Goal: Transaction & Acquisition: Obtain resource

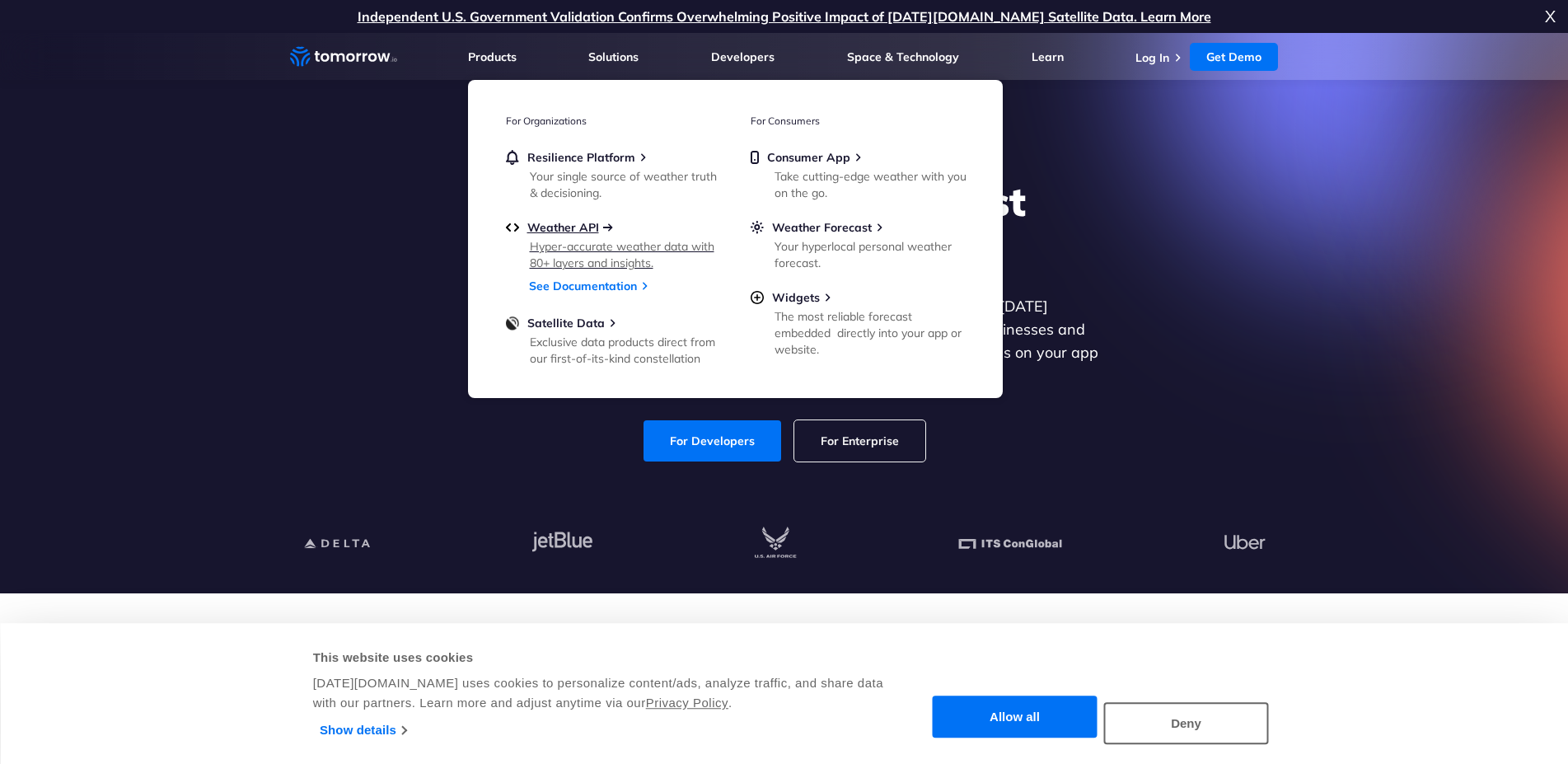
click at [578, 231] on span "Weather API" at bounding box center [564, 227] width 72 height 14
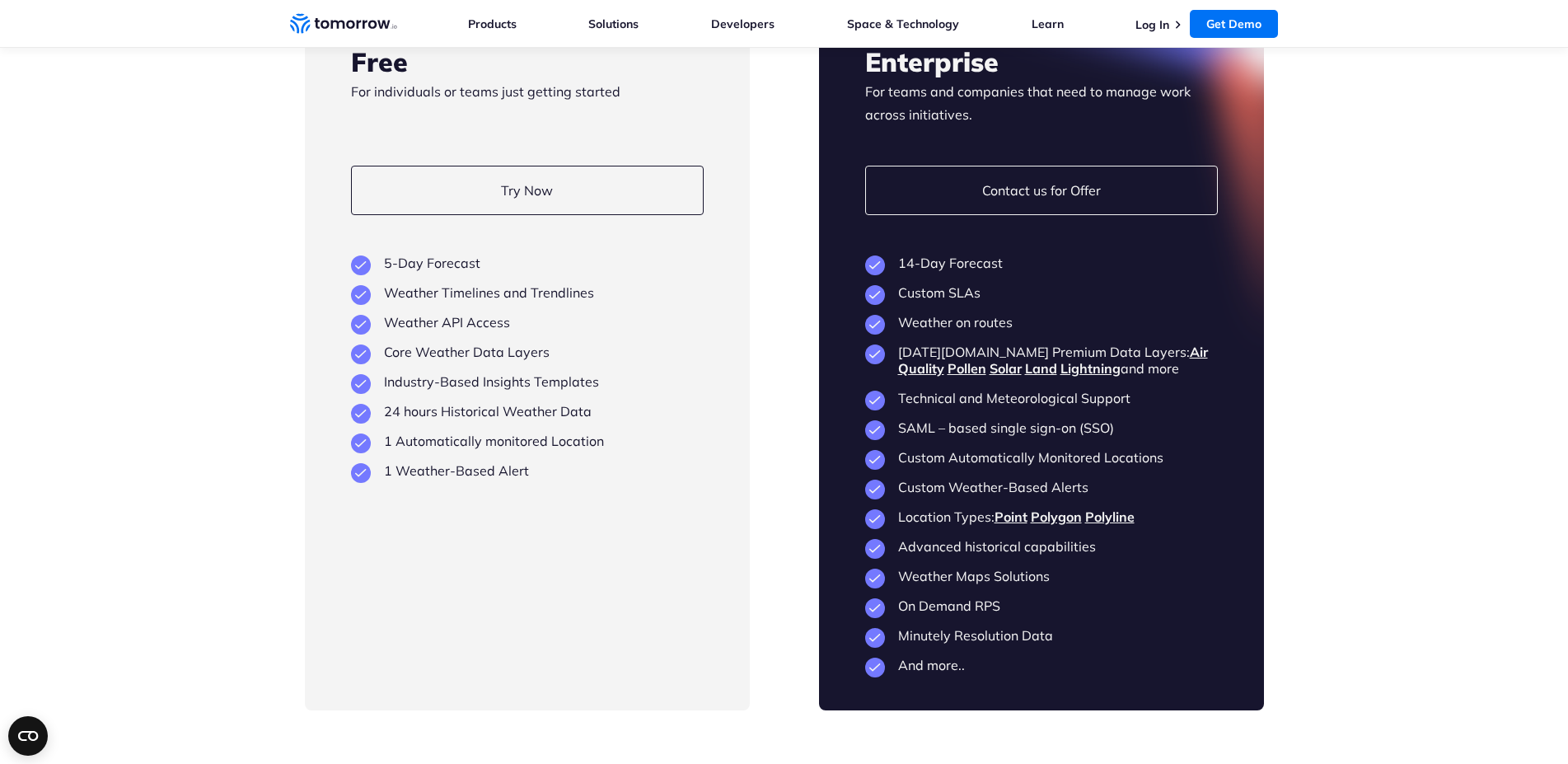
scroll to position [3782, 0]
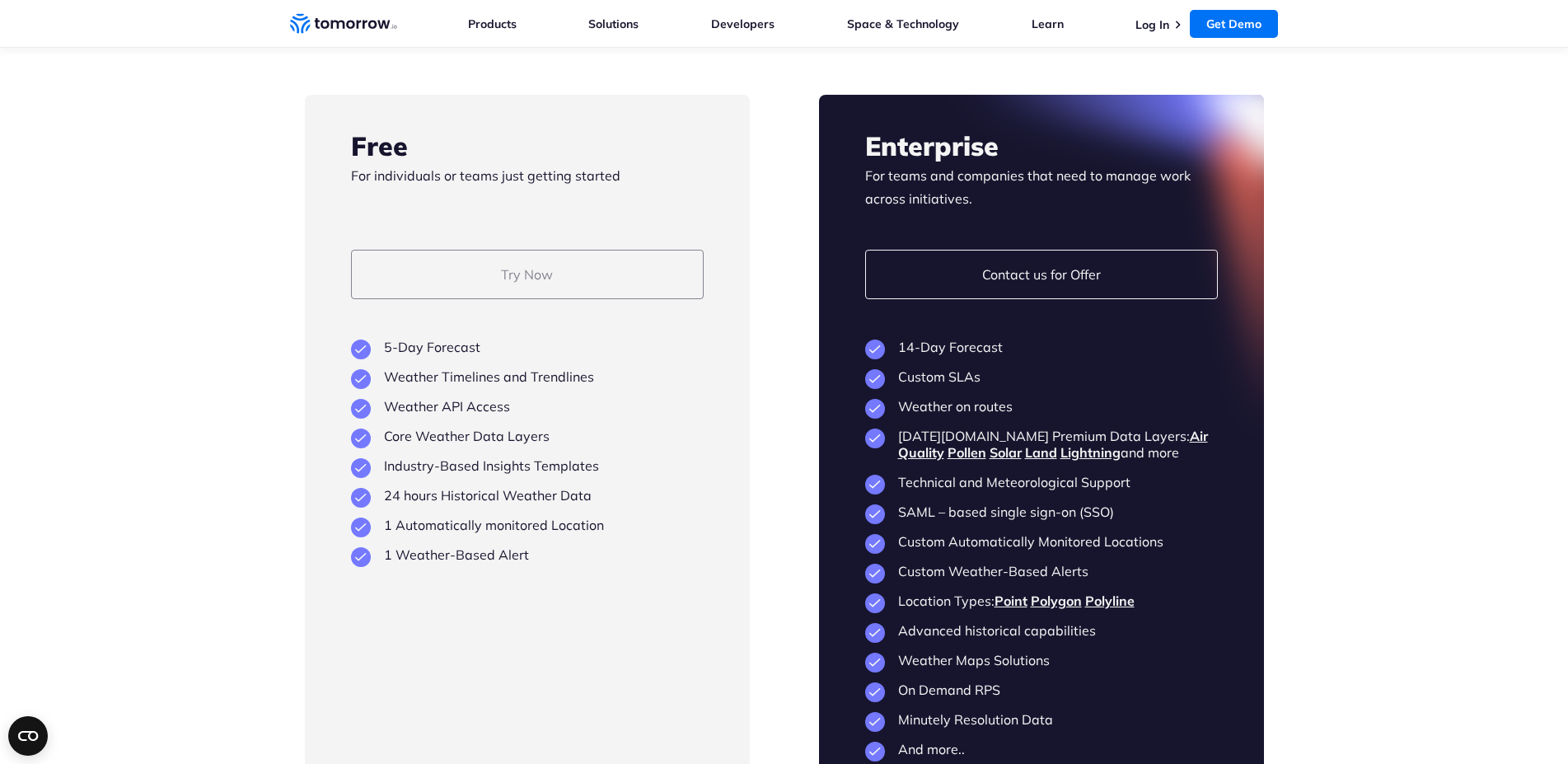
click at [558, 299] on link "Try Now" at bounding box center [527, 274] width 352 height 49
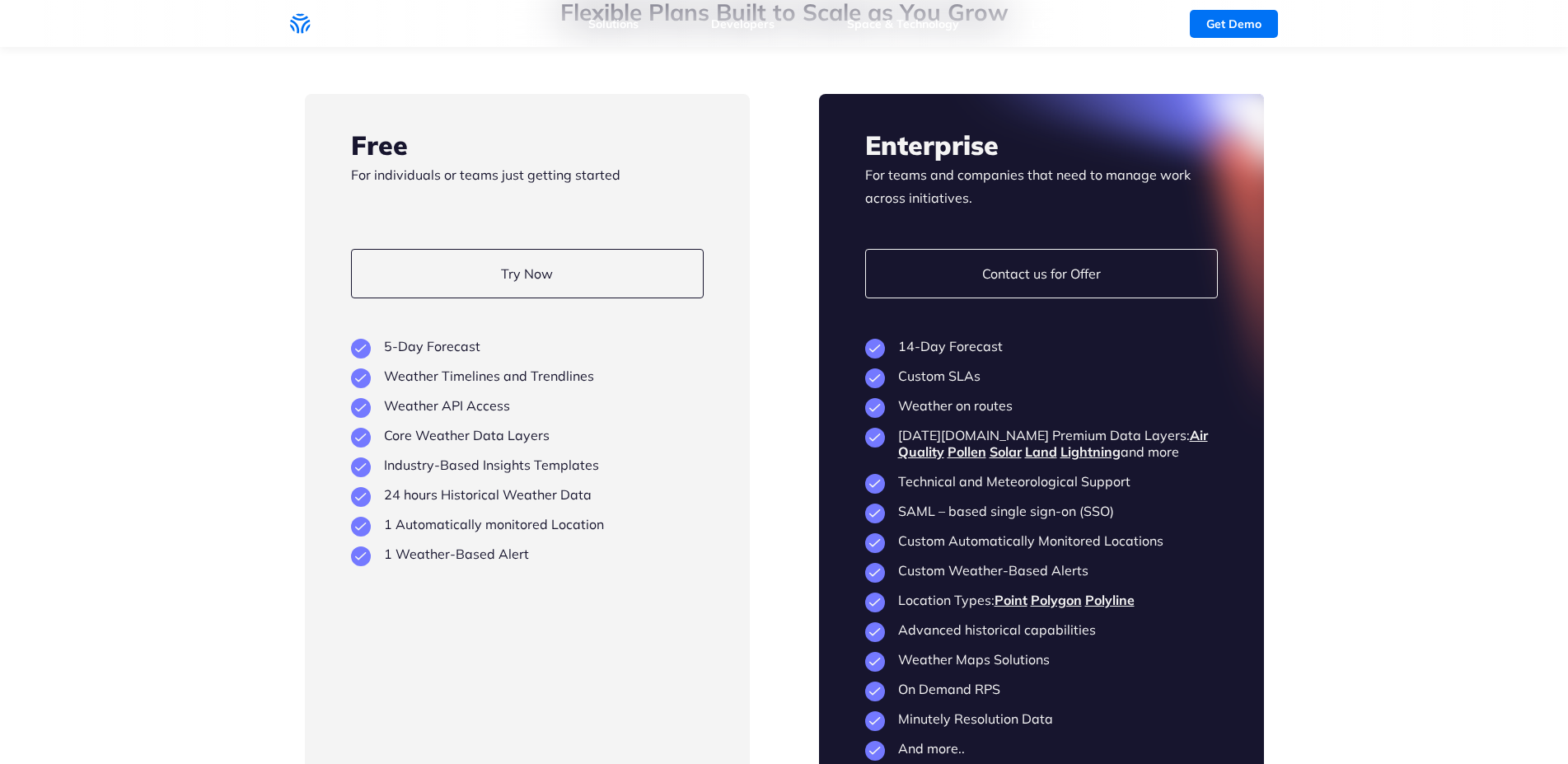
scroll to position [3782, 0]
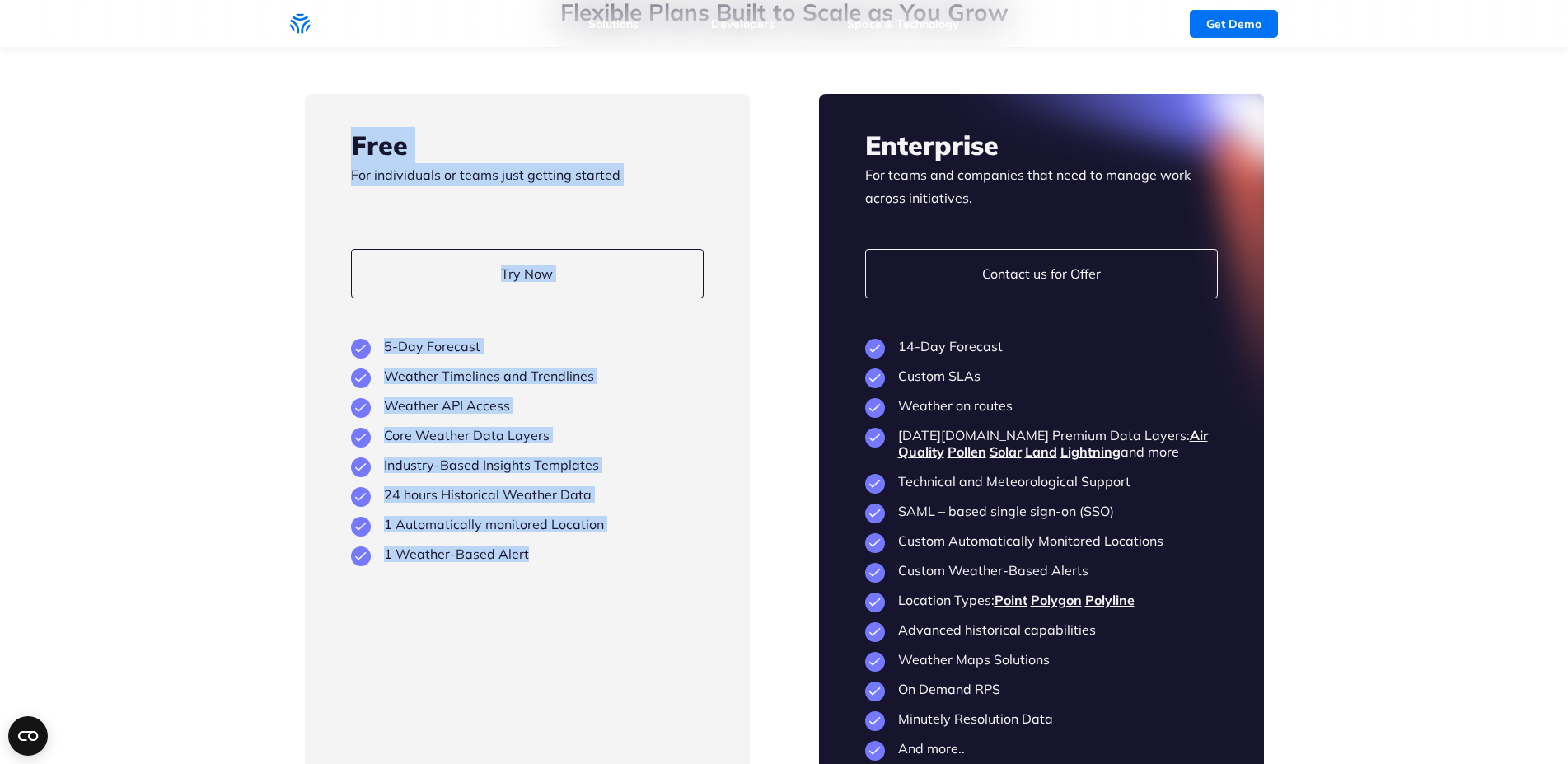
drag, startPoint x: 616, startPoint y: 540, endPoint x: 349, endPoint y: 115, distance: 501.9
click at [349, 115] on div "Free For individuals or teams just getting started Try Now View Key Features 5-…" at bounding box center [527, 443] width 445 height 699
click at [490, 397] on li "Weather API Access" at bounding box center [527, 405] width 352 height 16
drag, startPoint x: 546, startPoint y: 539, endPoint x: 334, endPoint y: 129, distance: 461.6
click at [334, 129] on div "Free For individuals or teams just getting started Try Now View Key Features 5-…" at bounding box center [527, 443] width 445 height 699
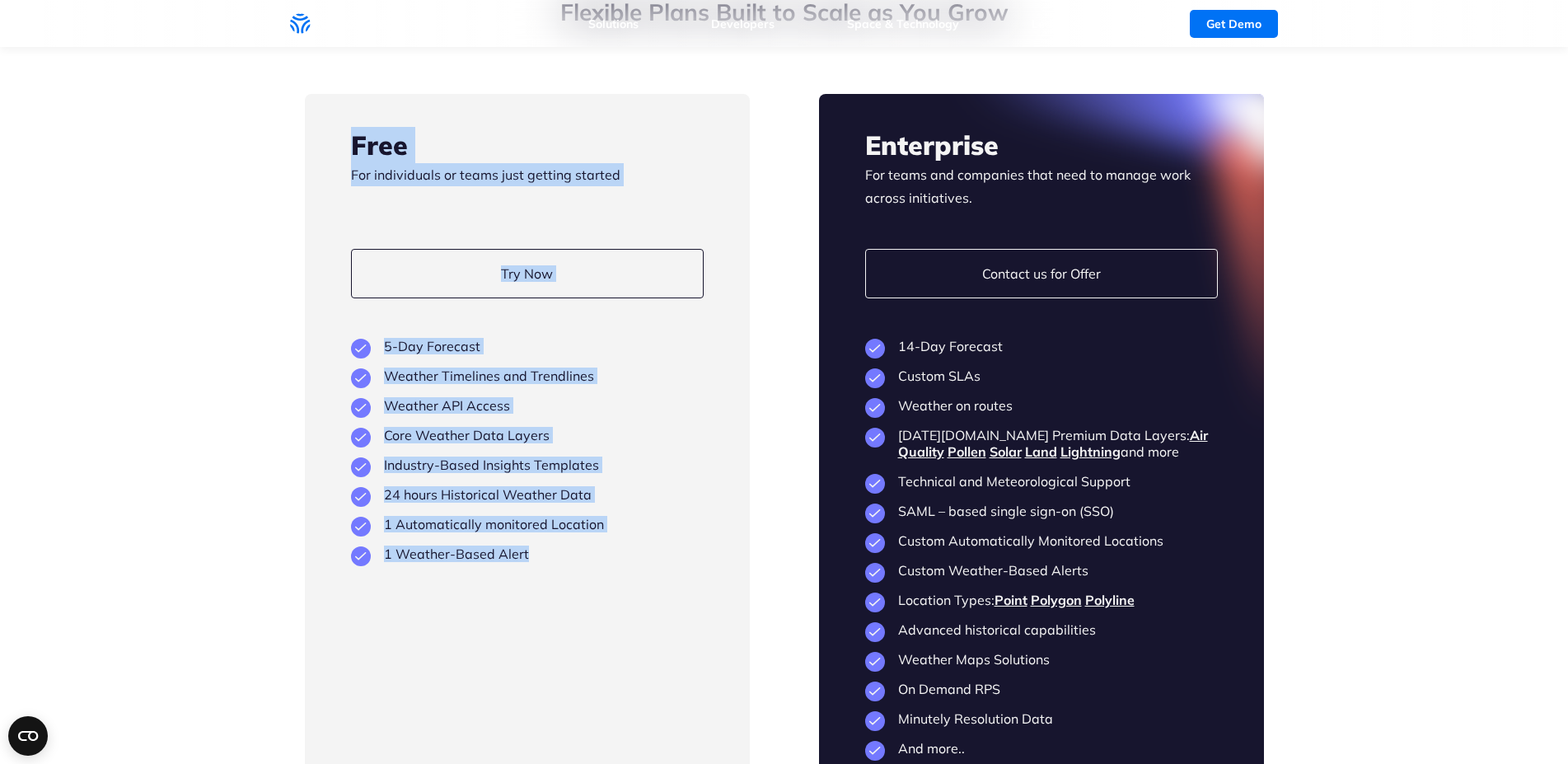
copy div "Free For individuals or teams just getting started Try Now View Key Features 5-…"
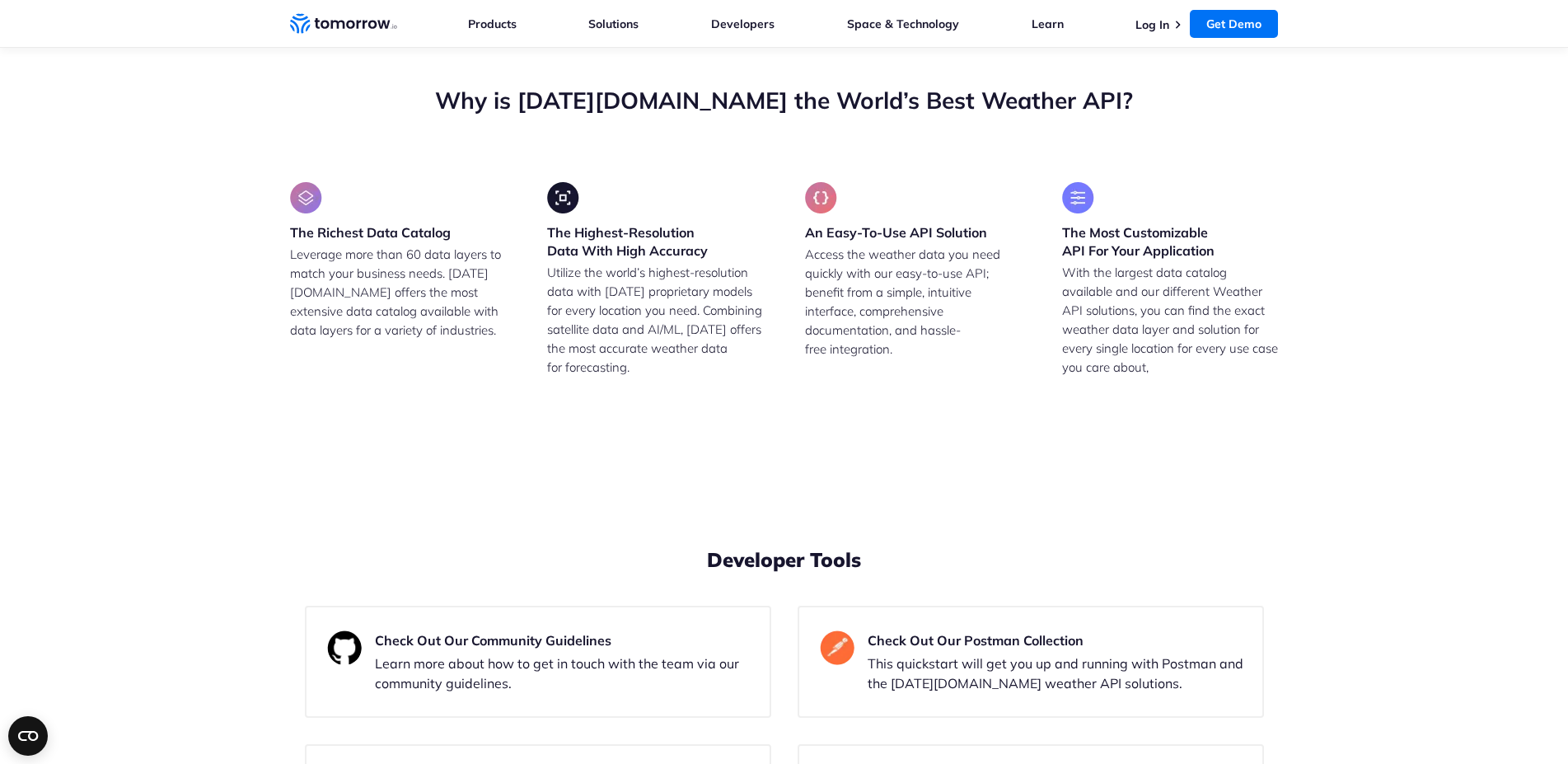
scroll to position [4204, 0]
